Goal: Task Accomplishment & Management: Complete application form

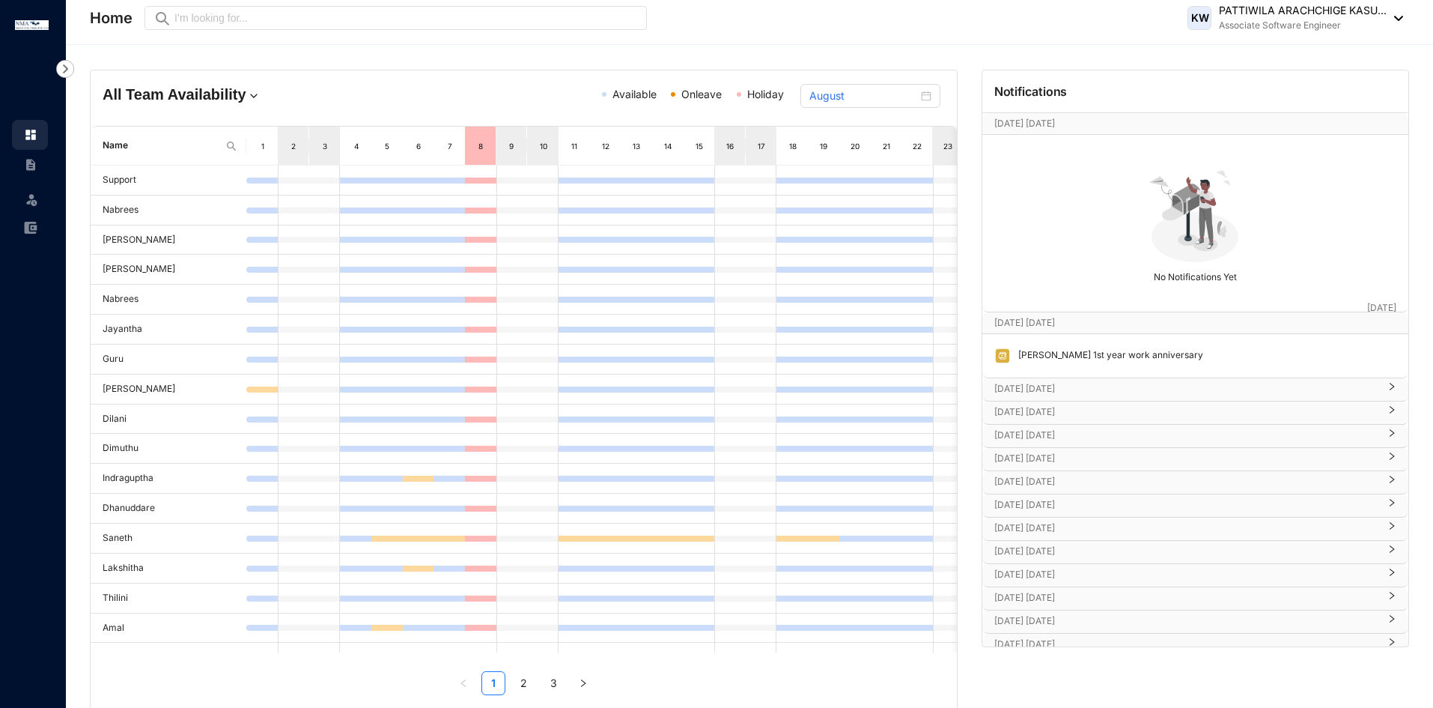
click at [3, 348] on div "Leave" at bounding box center [33, 354] width 66 height 708
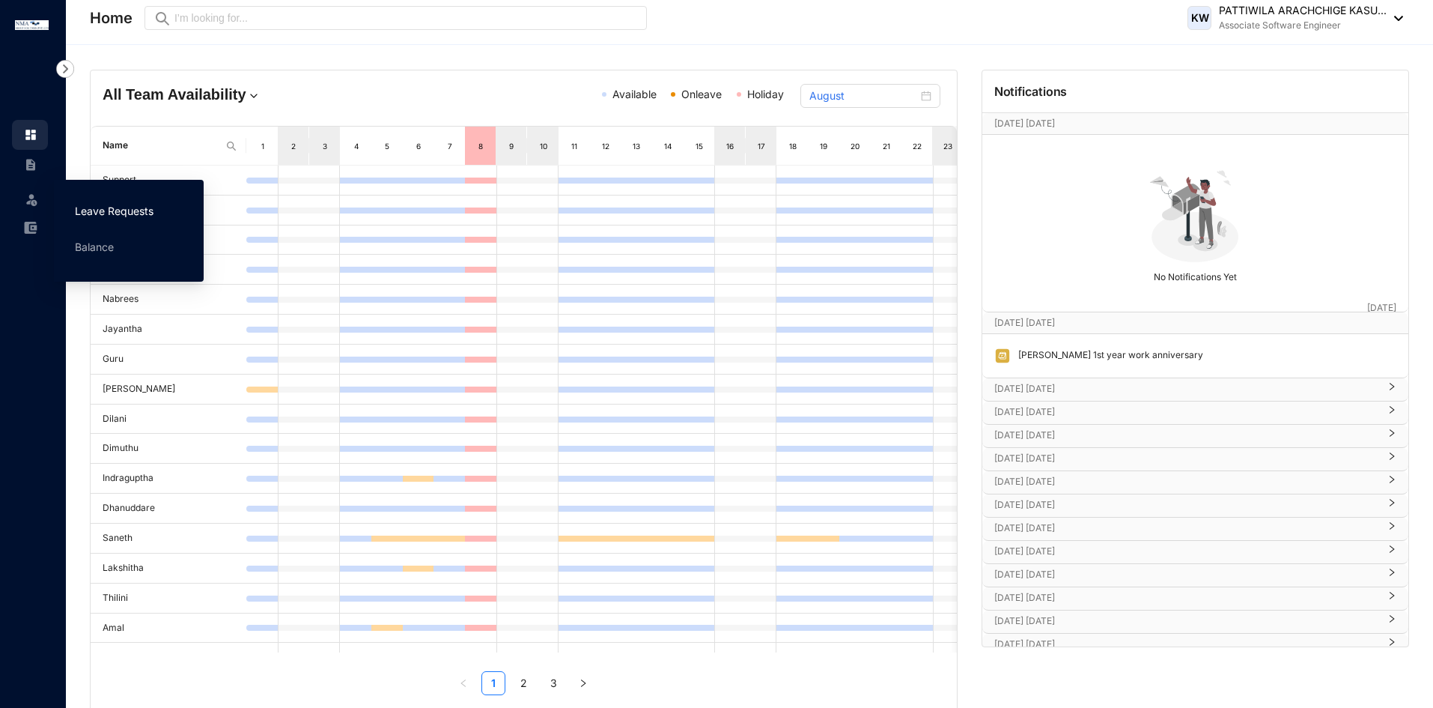
click at [78, 213] on link "Leave Requests" at bounding box center [114, 210] width 79 height 13
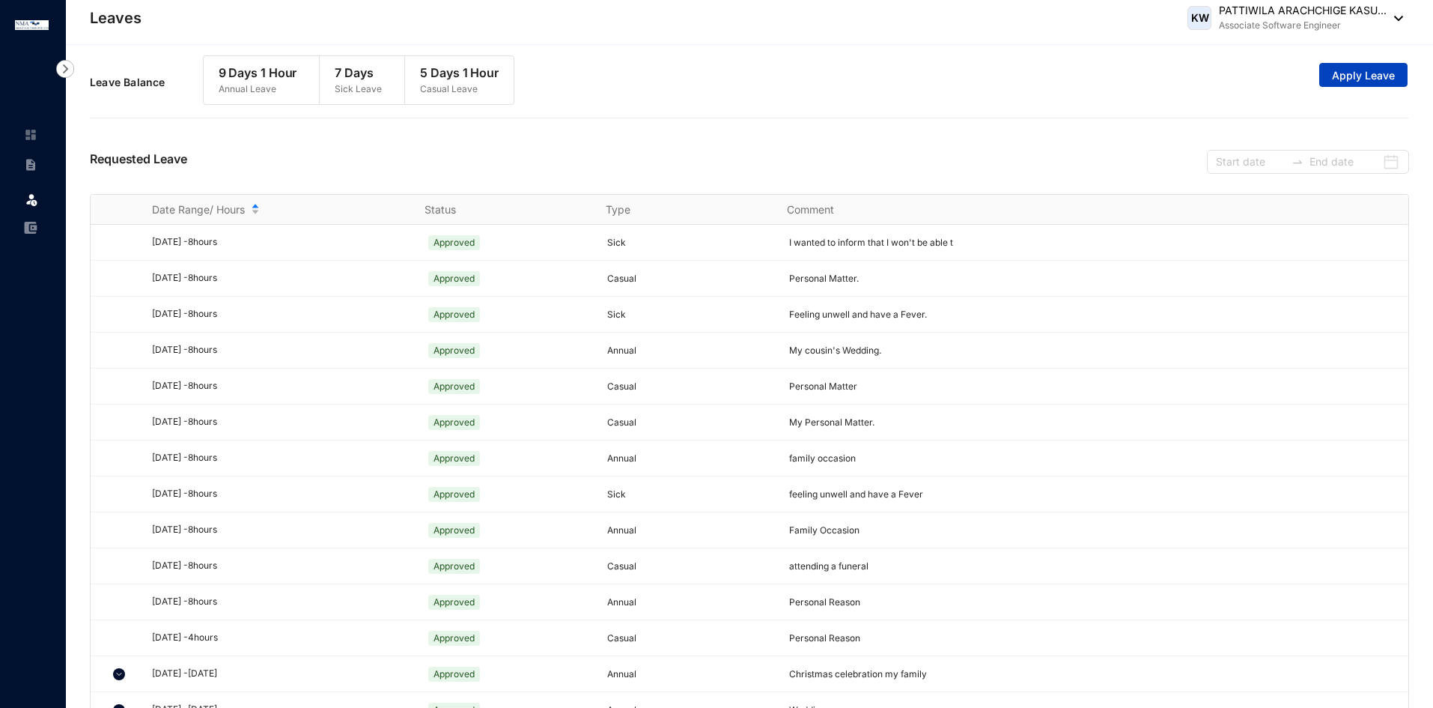
click at [1350, 74] on span "Apply Leave" at bounding box center [1363, 75] width 63 height 15
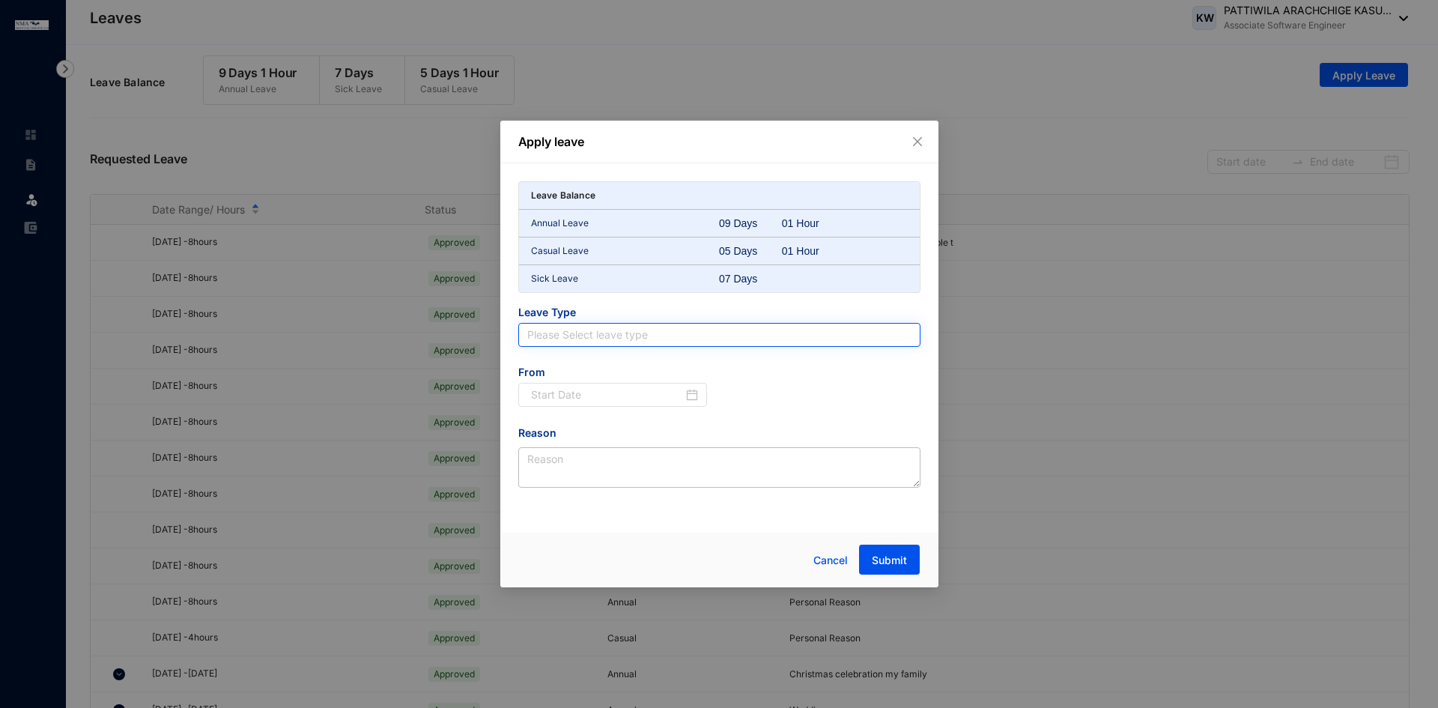
click at [685, 345] on input "search" at bounding box center [719, 335] width 384 height 22
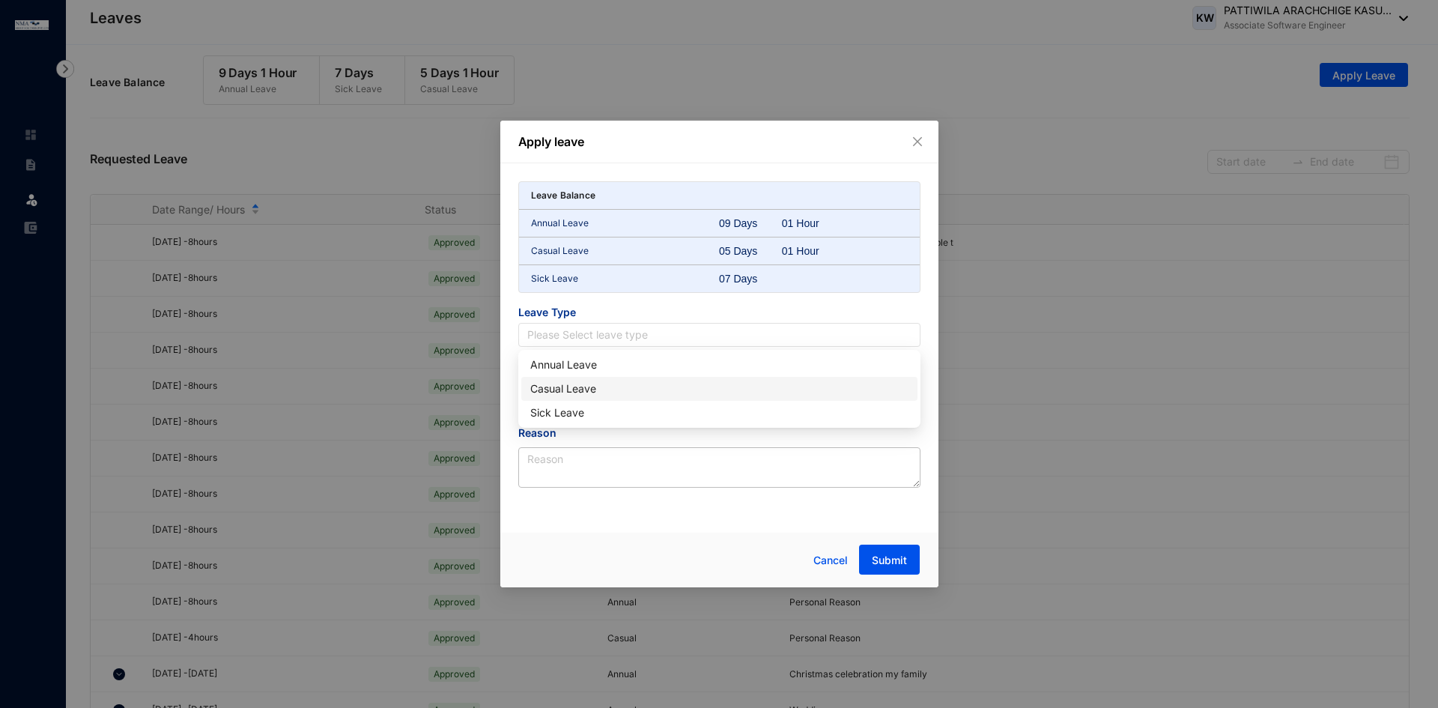
click at [571, 384] on div "Casual Leave" at bounding box center [719, 388] width 378 height 16
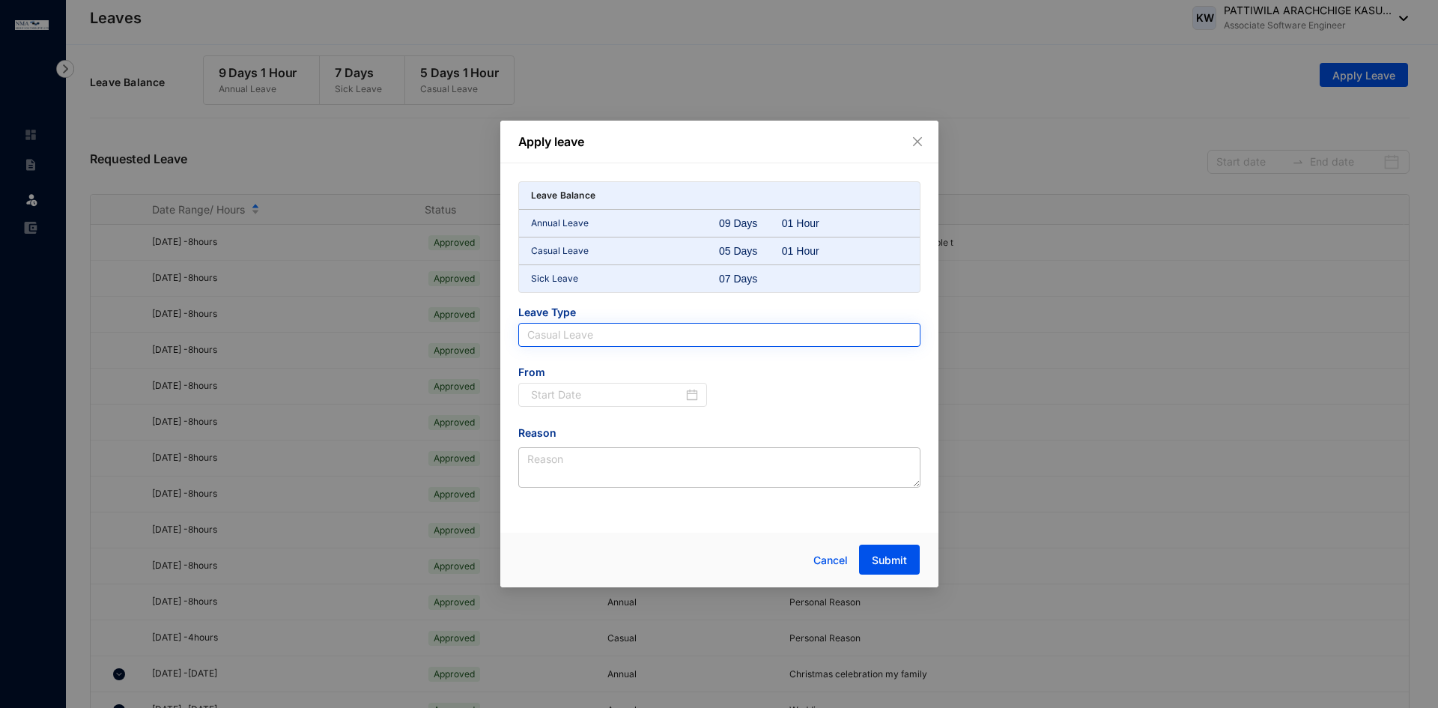
click at [601, 337] on span "Casual Leave" at bounding box center [719, 335] width 384 height 22
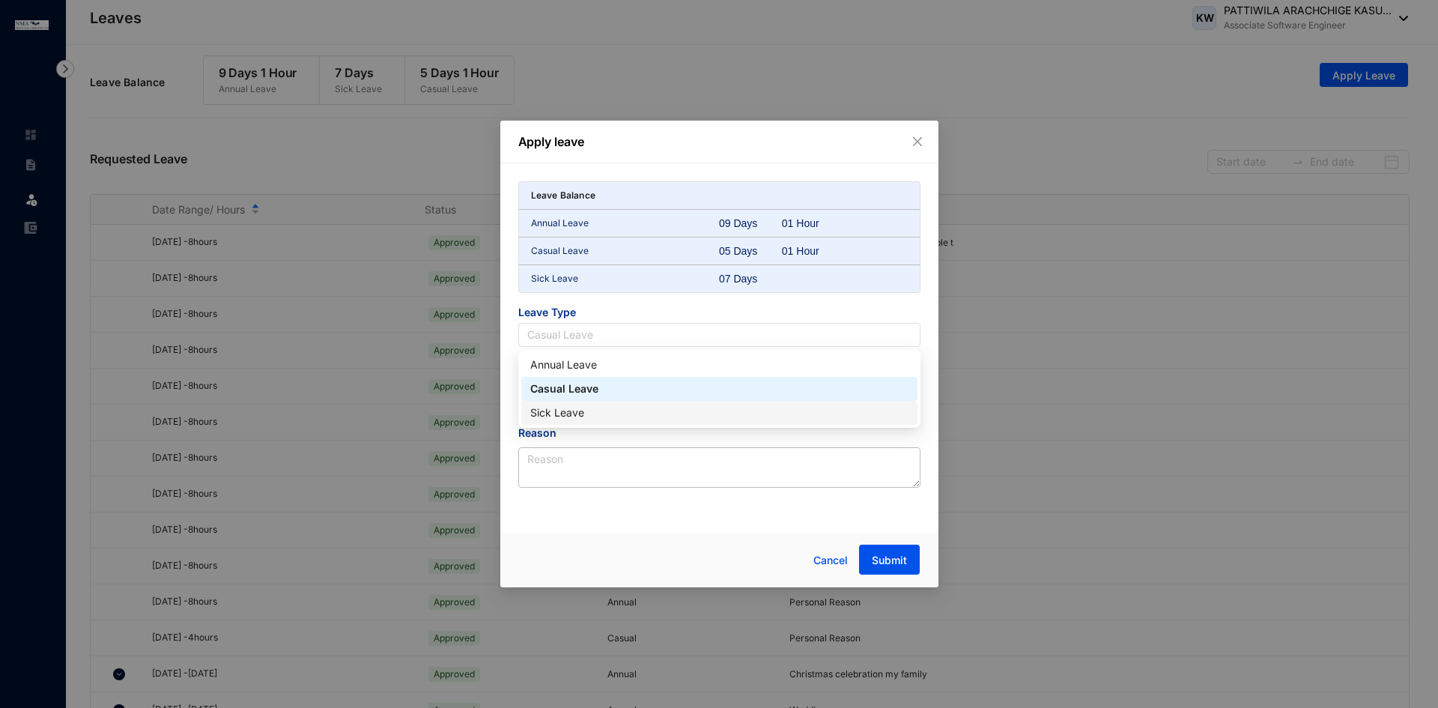
click at [576, 408] on div "Sick Leave" at bounding box center [719, 412] width 378 height 16
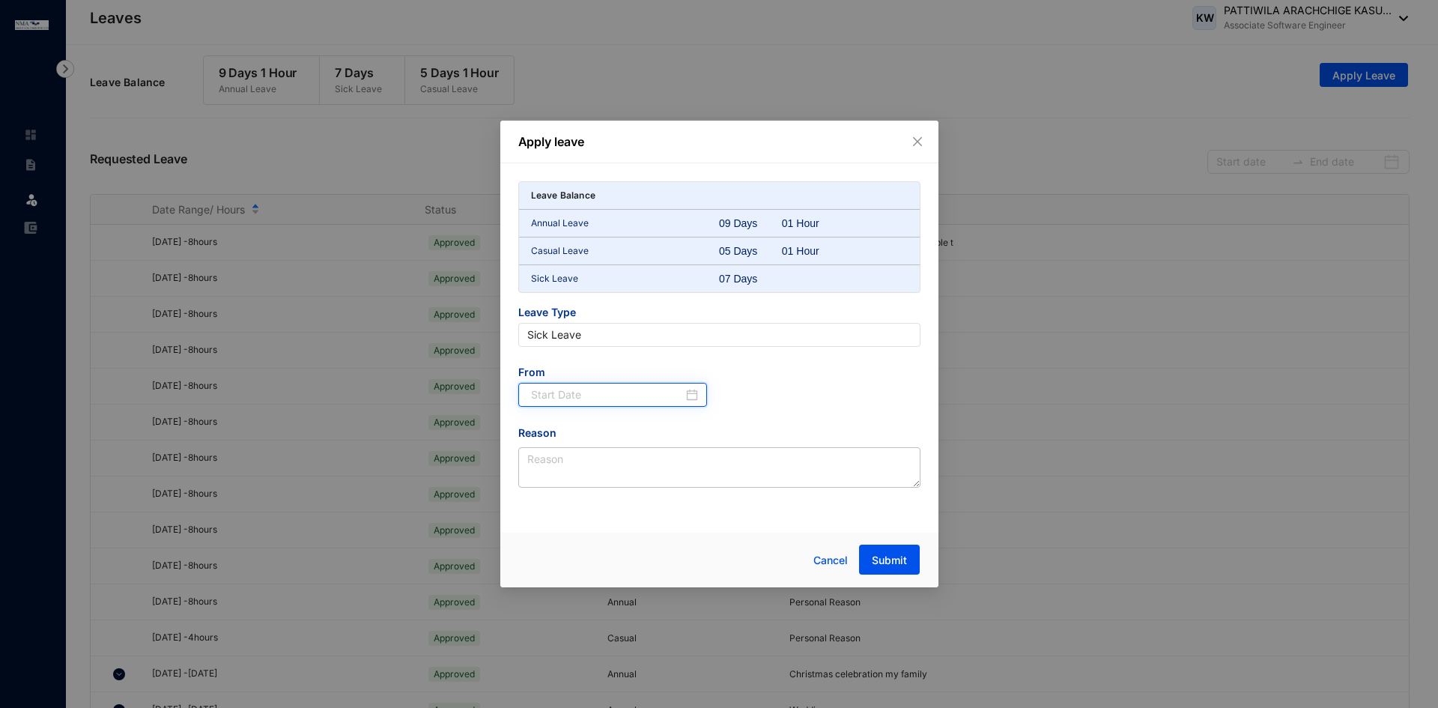
click at [572, 399] on input at bounding box center [607, 394] width 153 height 16
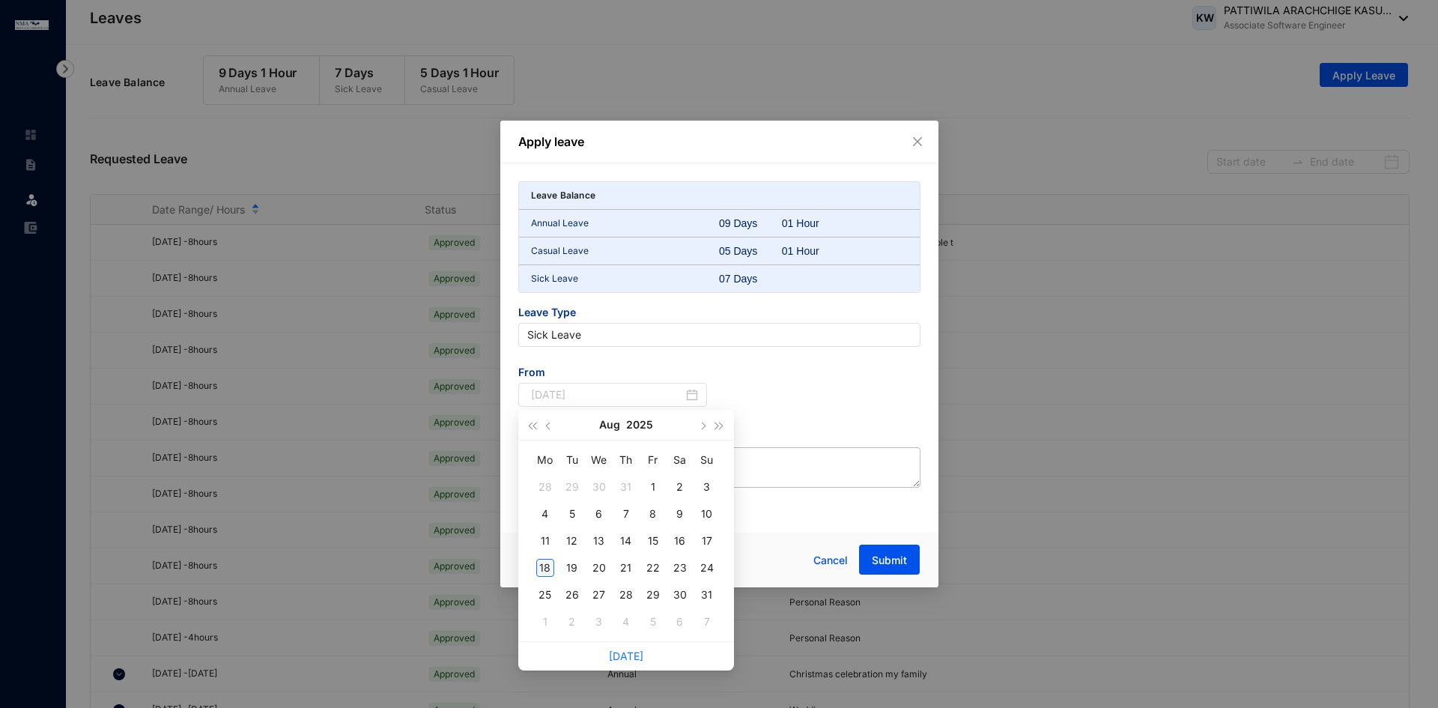
click at [550, 560] on div "18" at bounding box center [545, 568] width 18 height 18
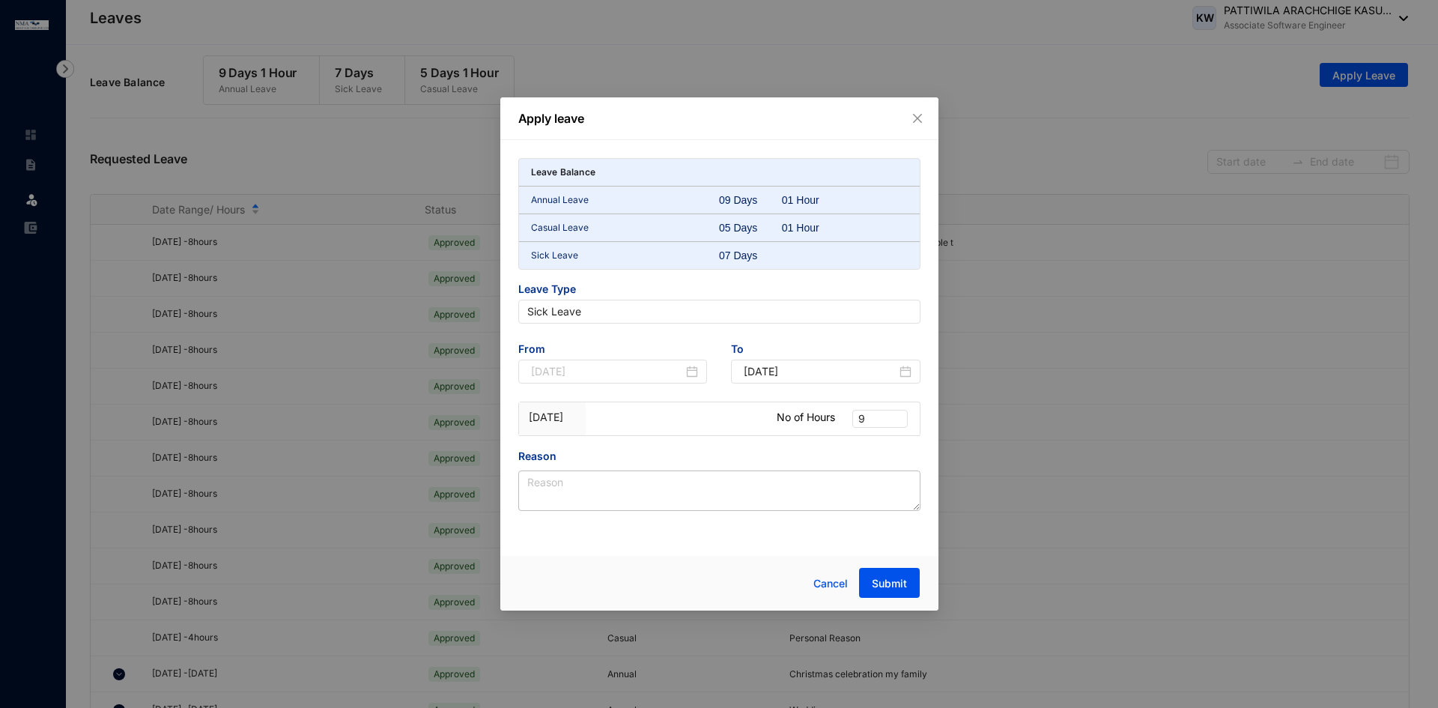
type input "[DATE]"
click at [878, 419] on span "9" at bounding box center [879, 418] width 43 height 16
click at [867, 515] on div "2" at bounding box center [879, 517] width 31 height 16
click at [726, 468] on div "Reason" at bounding box center [719, 459] width 402 height 22
click at [708, 492] on textarea "Reason" at bounding box center [719, 490] width 402 height 40
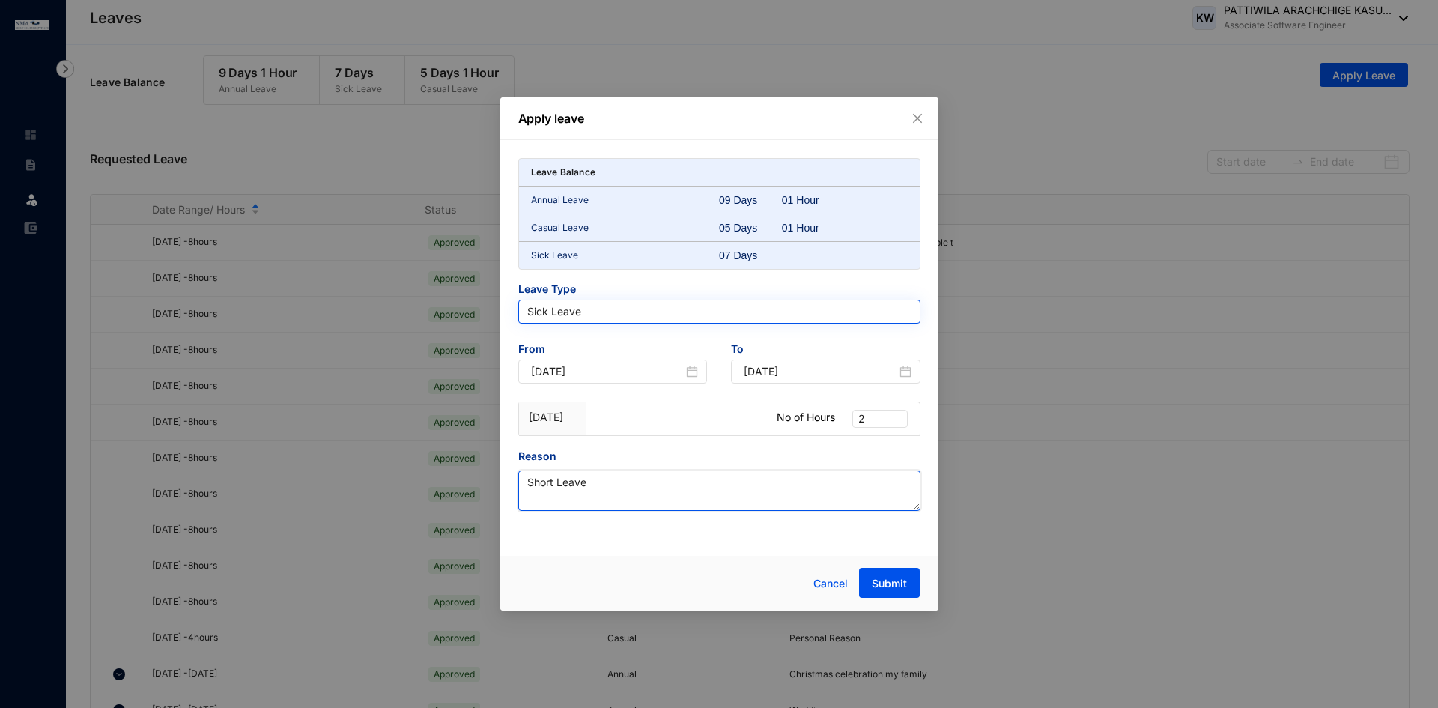
type textarea "Short Leave"
click at [902, 574] on button "Submit" at bounding box center [889, 583] width 61 height 30
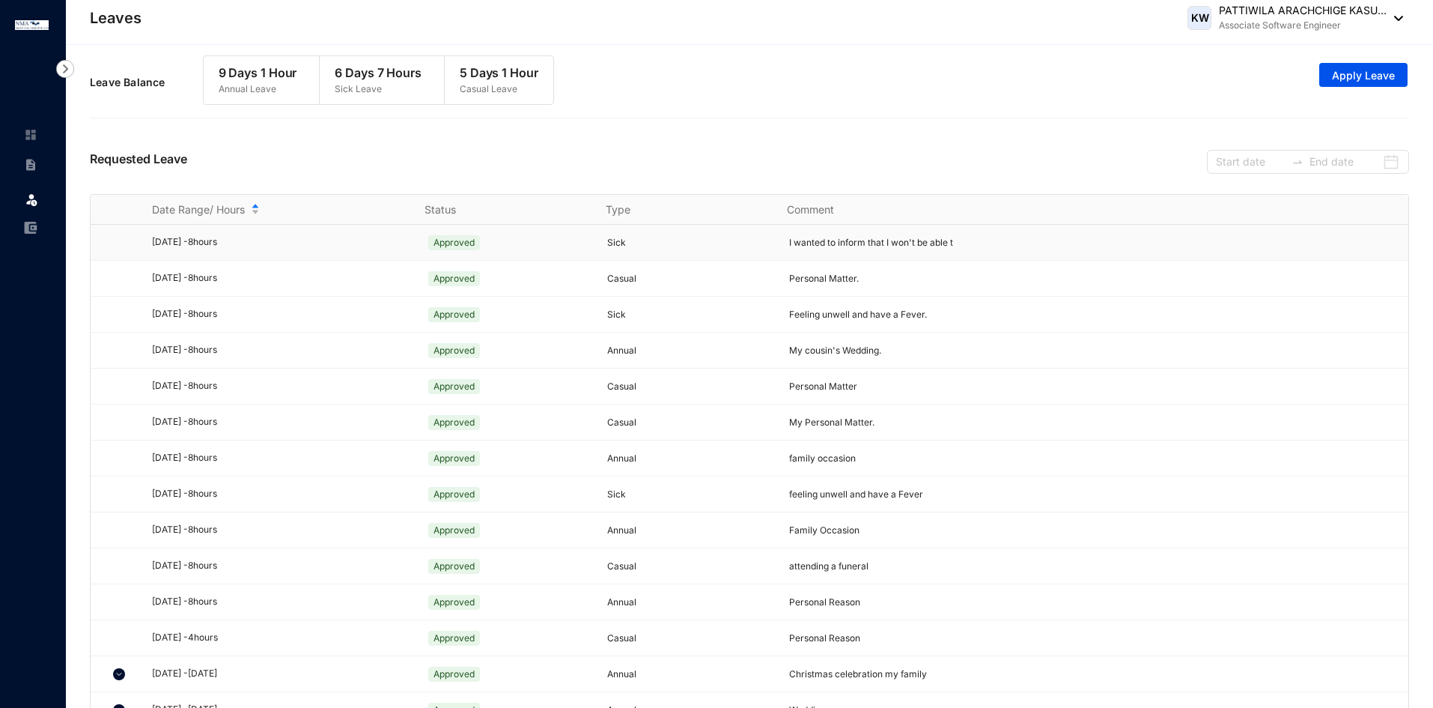
scroll to position [336, 0]
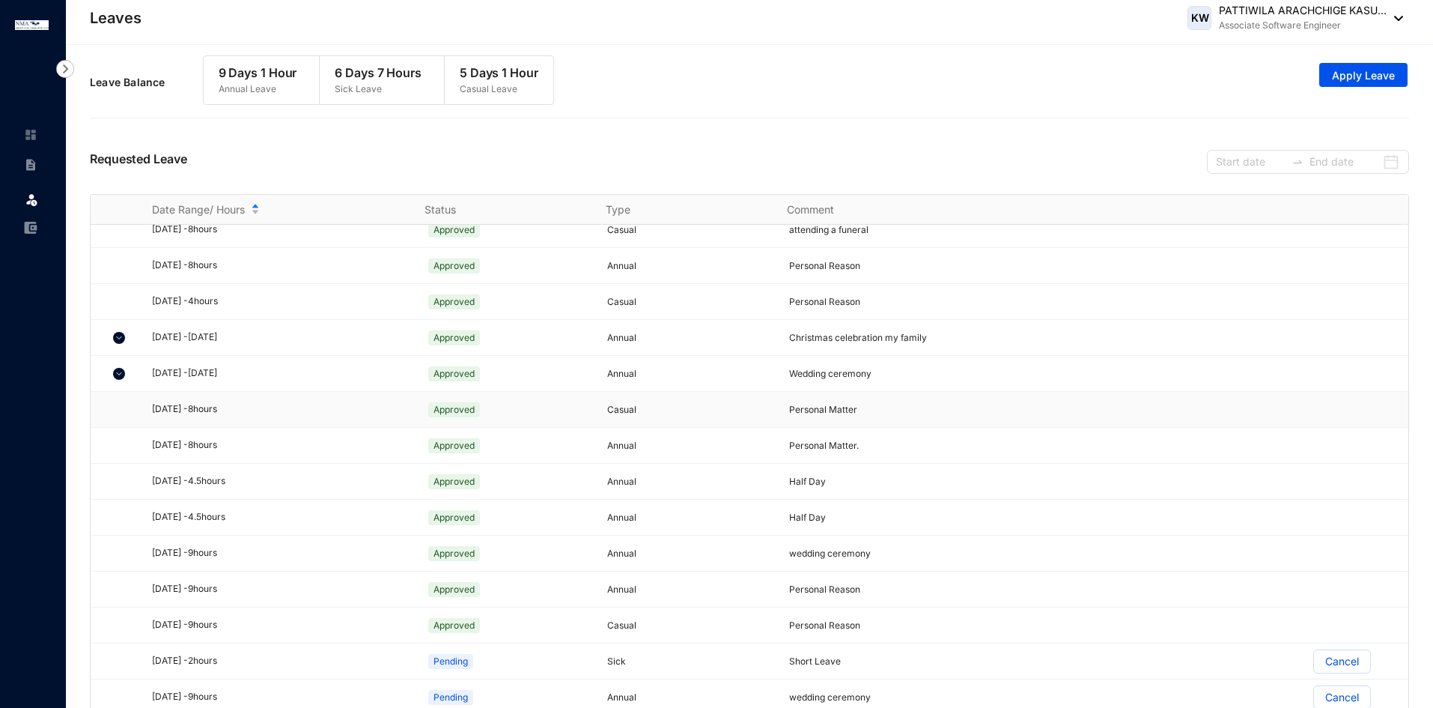
click at [91, 407] on td at bounding box center [112, 410] width 43 height 36
